Goal: Task Accomplishment & Management: Complete application form

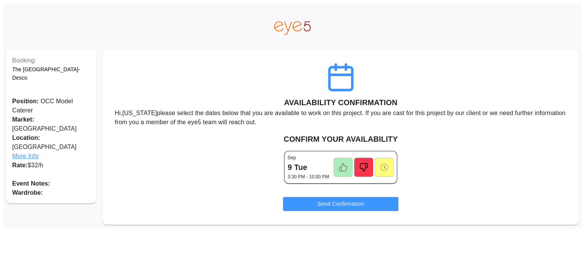
click at [342, 169] on icon at bounding box center [343, 167] width 9 height 9
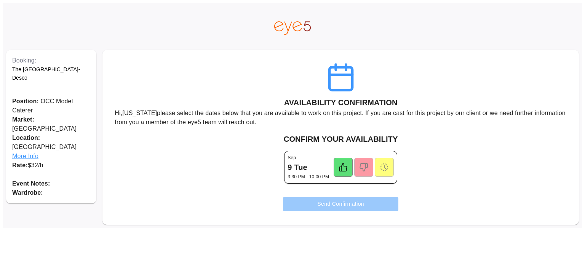
click at [330, 199] on button "Send Confirmation" at bounding box center [340, 204] width 115 height 14
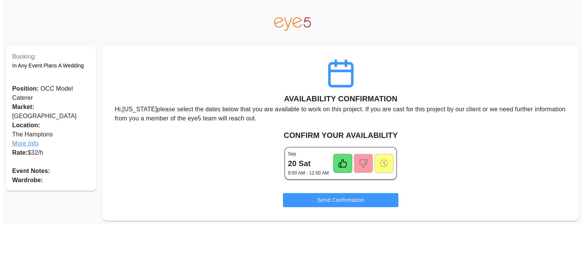
scroll to position [6, 0]
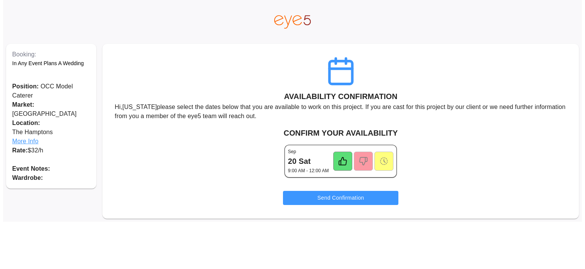
click at [339, 163] on div at bounding box center [342, 161] width 19 height 19
click at [343, 158] on icon at bounding box center [342, 161] width 9 height 9
click at [337, 197] on button "Send Confirmation" at bounding box center [340, 198] width 115 height 14
